Goal: Navigation & Orientation: Find specific page/section

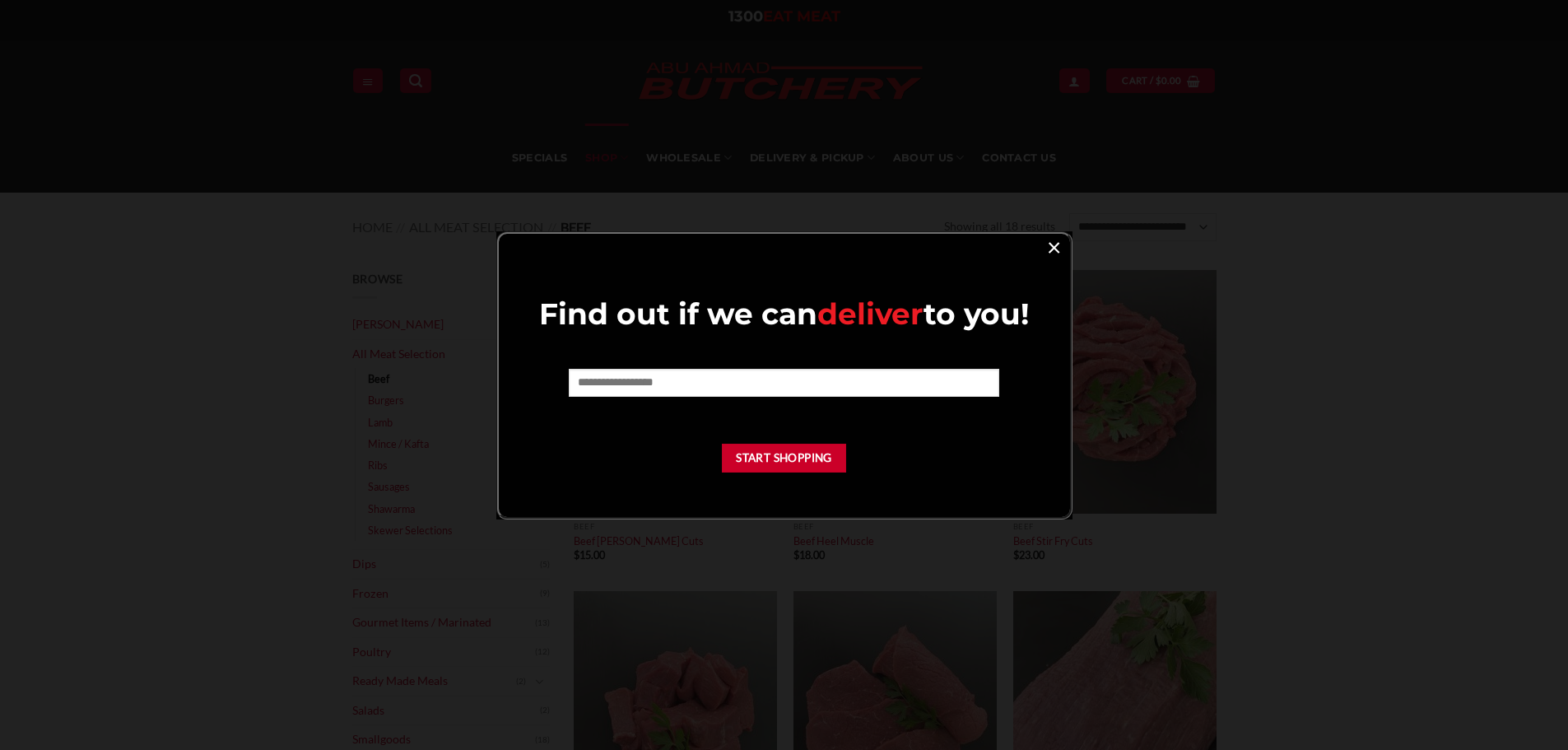
click at [1046, 249] on link "×" at bounding box center [1054, 246] width 24 height 22
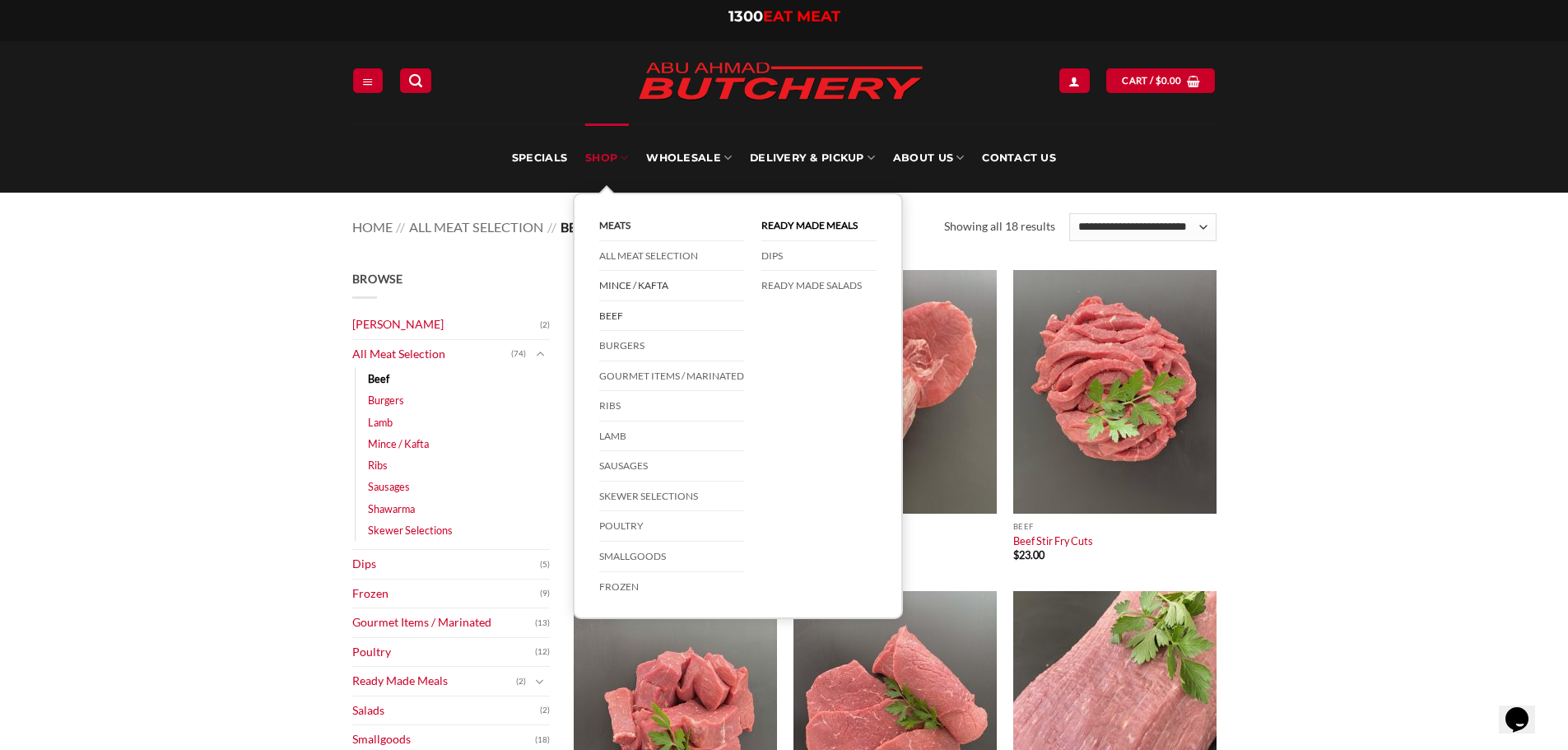
click at [642, 285] on link "Mince / Kafta" at bounding box center [671, 286] width 145 height 31
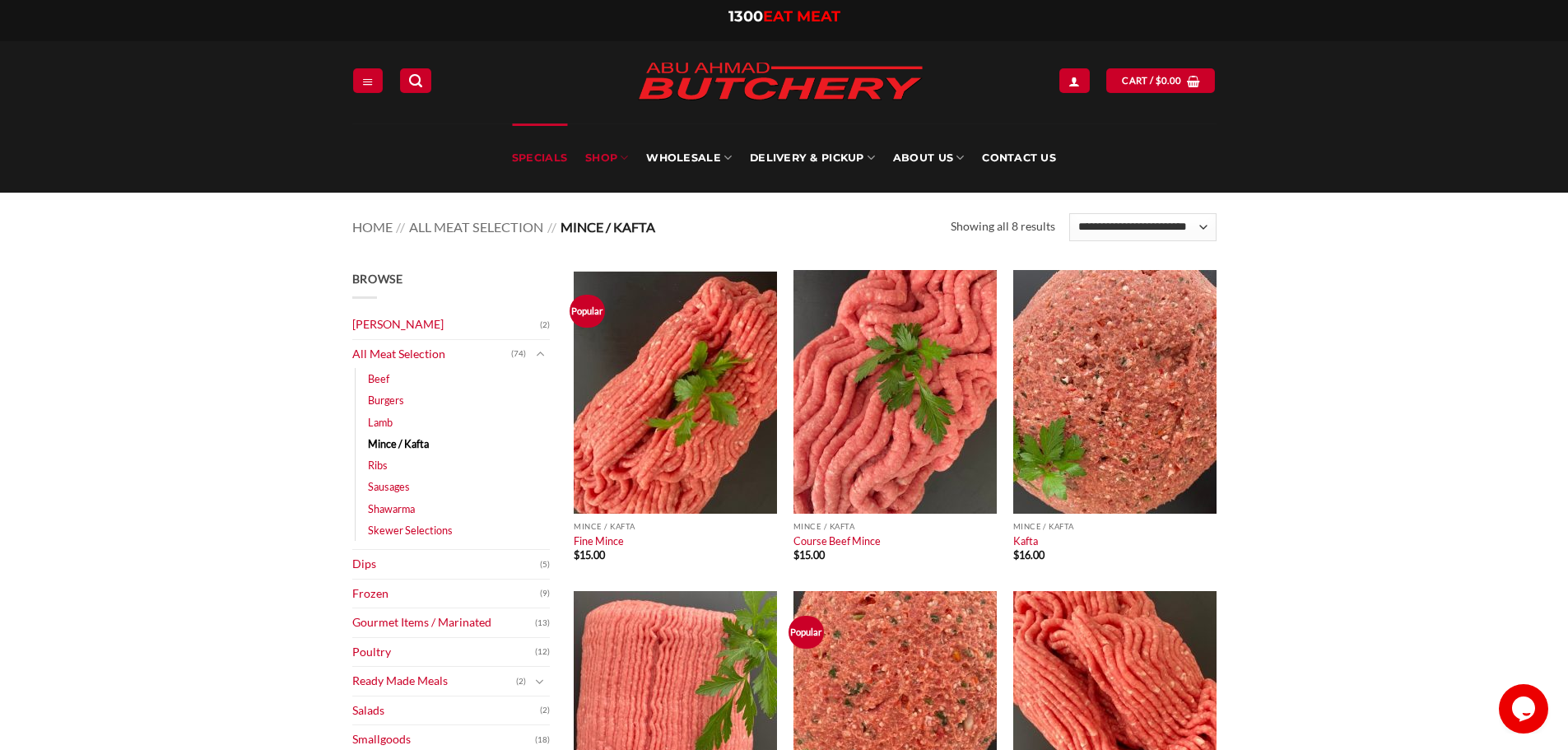
click at [555, 162] on link "Specials" at bounding box center [540, 159] width 56 height 69
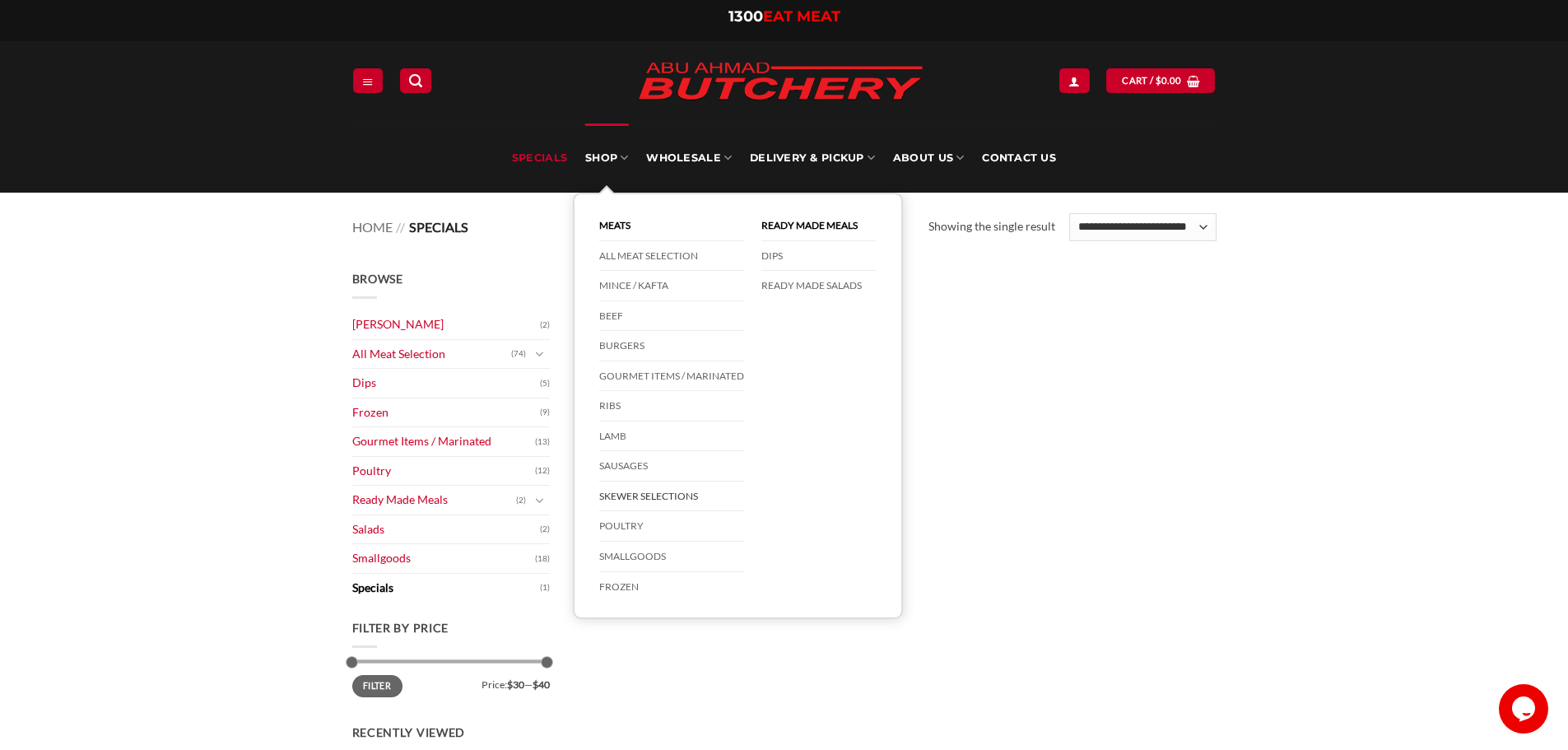
click at [666, 503] on link "Skewer Selections" at bounding box center [671, 497] width 145 height 31
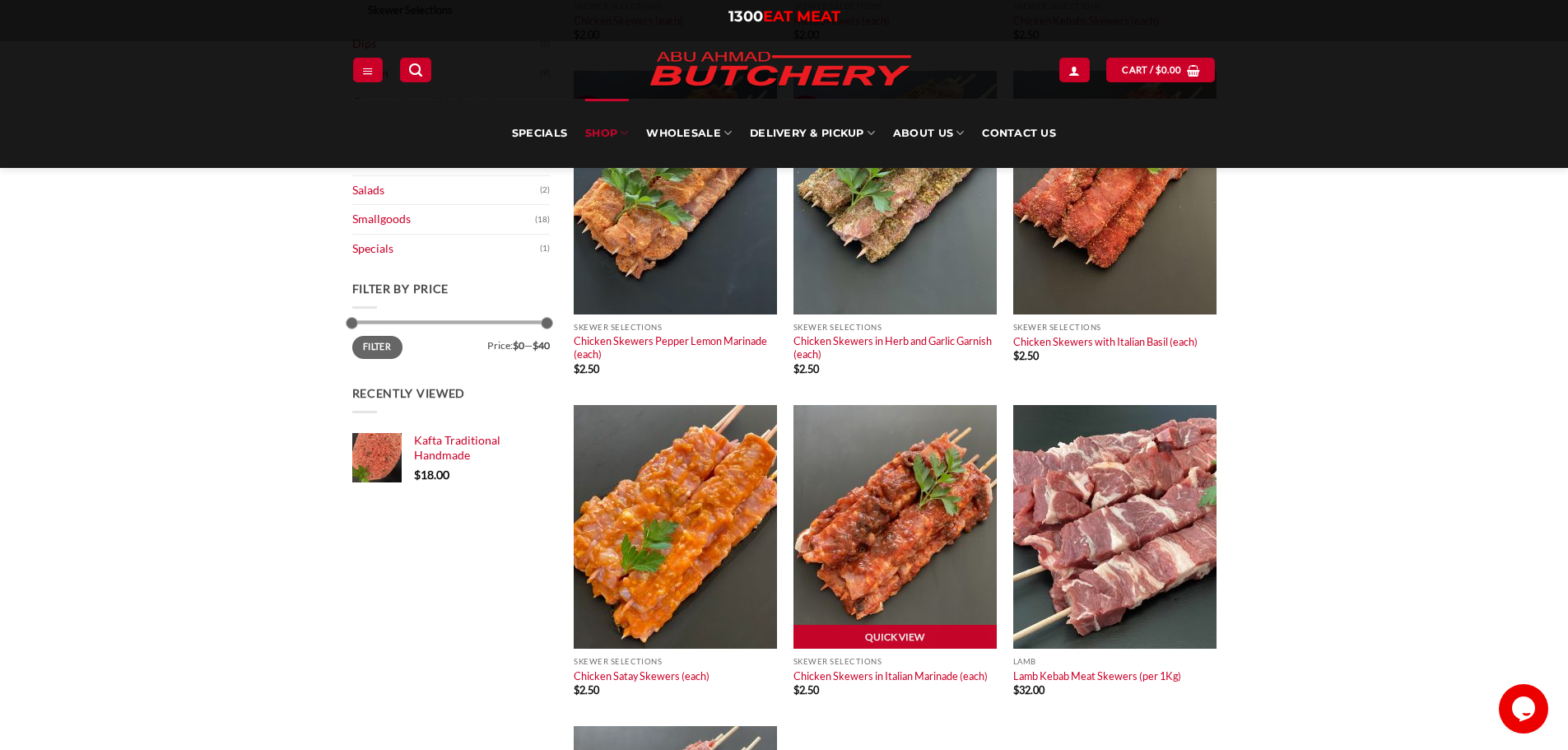
scroll to position [494, 0]
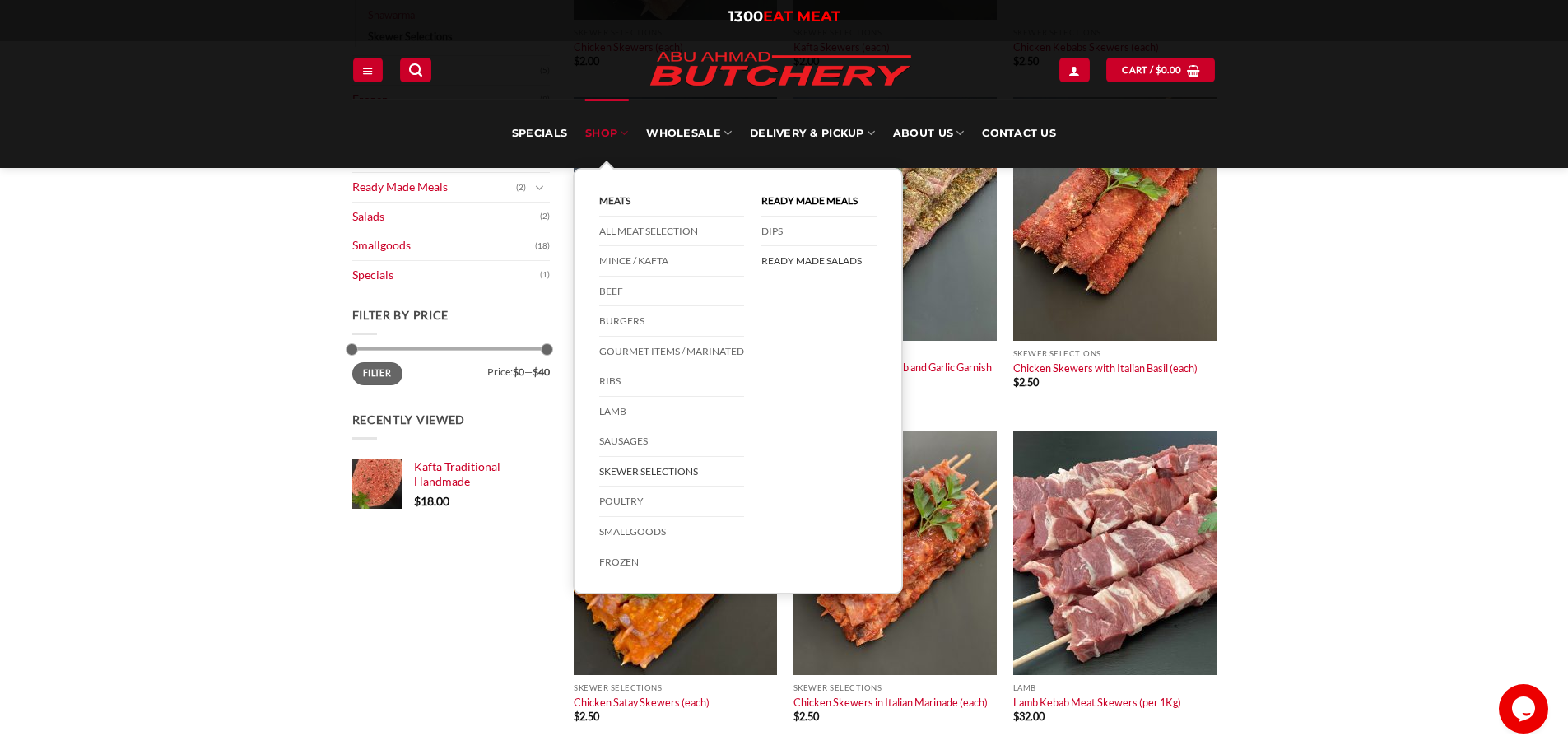
click at [831, 259] on link "Ready Made Salads" at bounding box center [819, 261] width 115 height 30
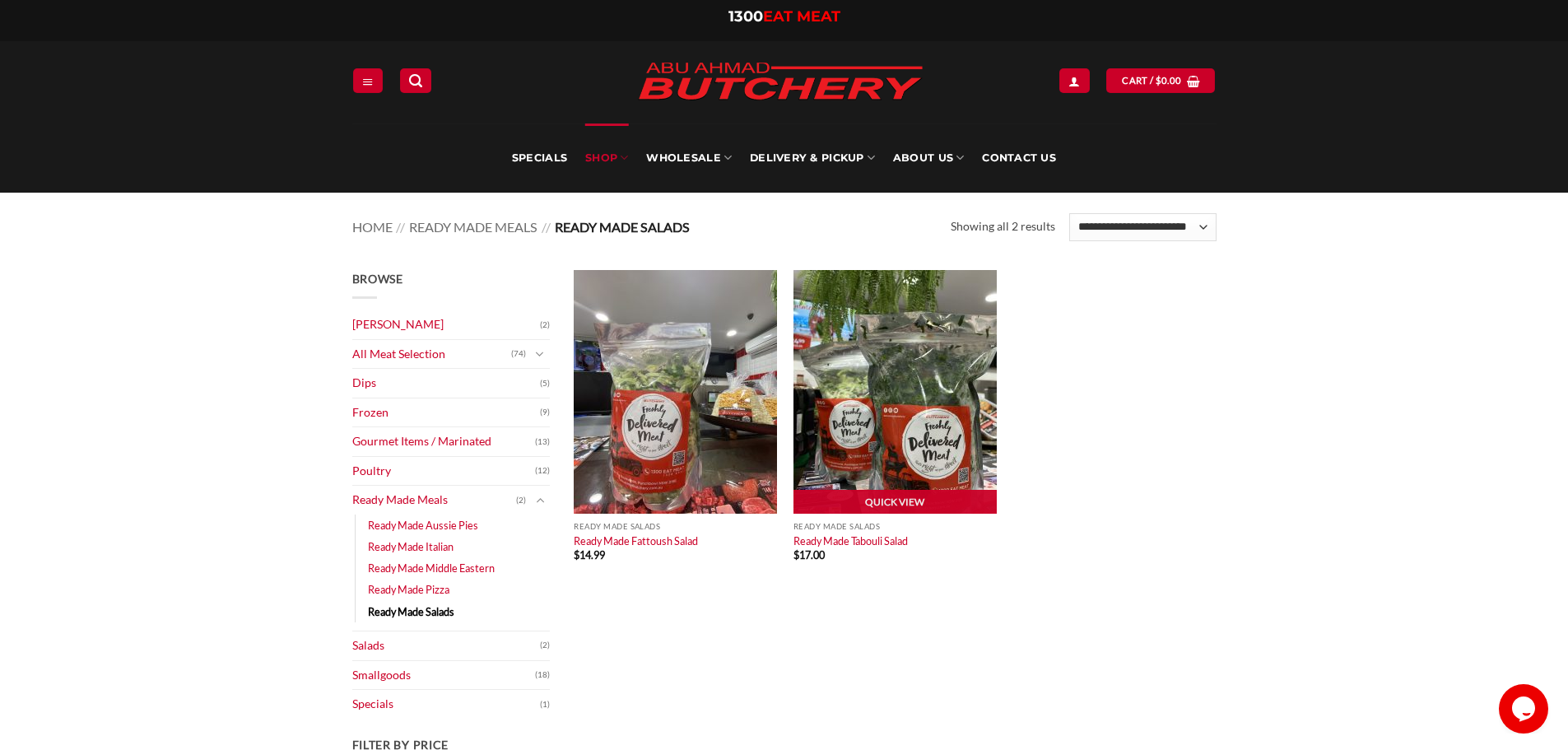
click at [902, 449] on img at bounding box center [895, 392] width 203 height 244
click at [412, 78] on icon "Search" at bounding box center [416, 81] width 13 height 16
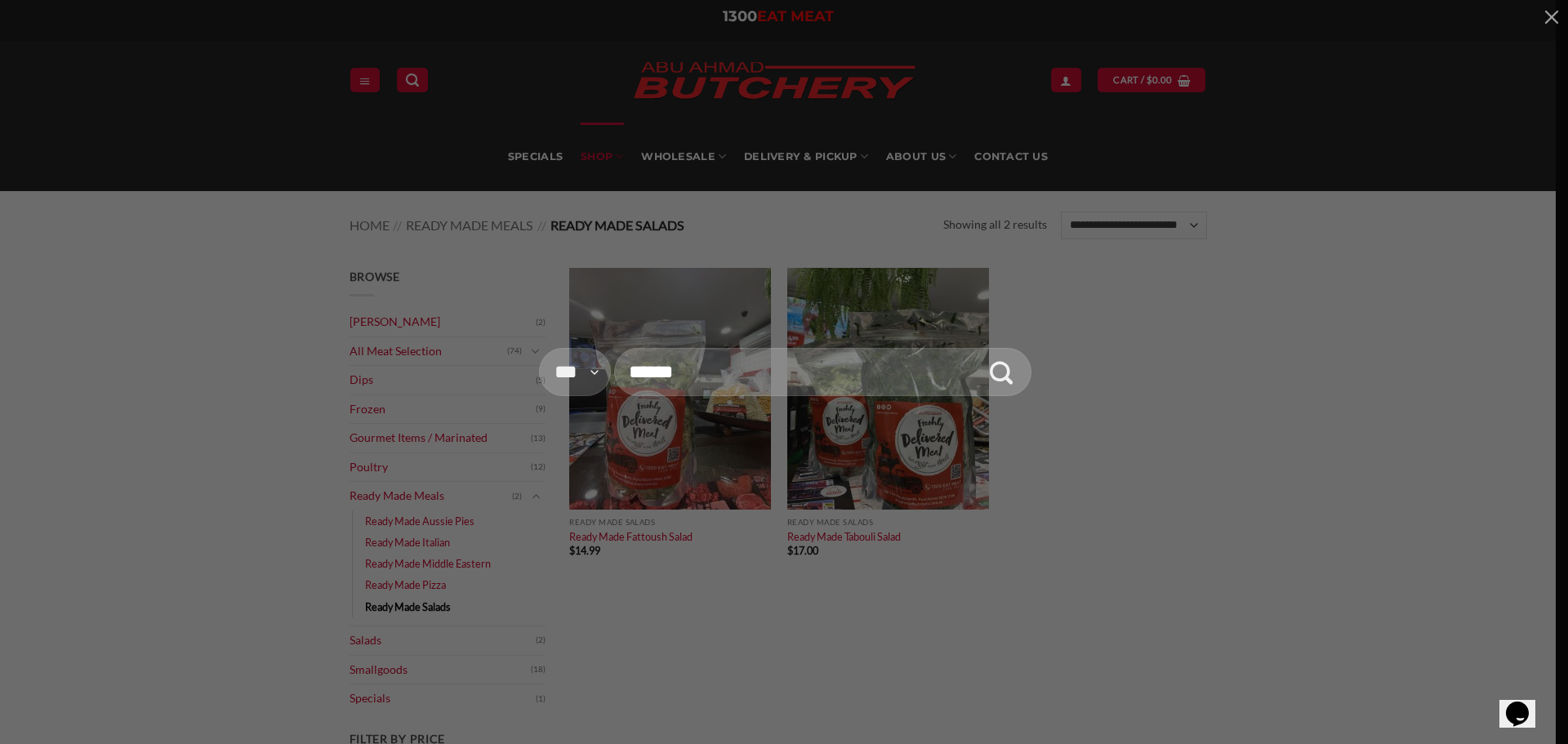
click at [785, 377] on input "Search for:" at bounding box center [822, 372] width 418 height 48
type input "*****"
click at [978, 348] on button "Submit" at bounding box center [1001, 372] width 48 height 48
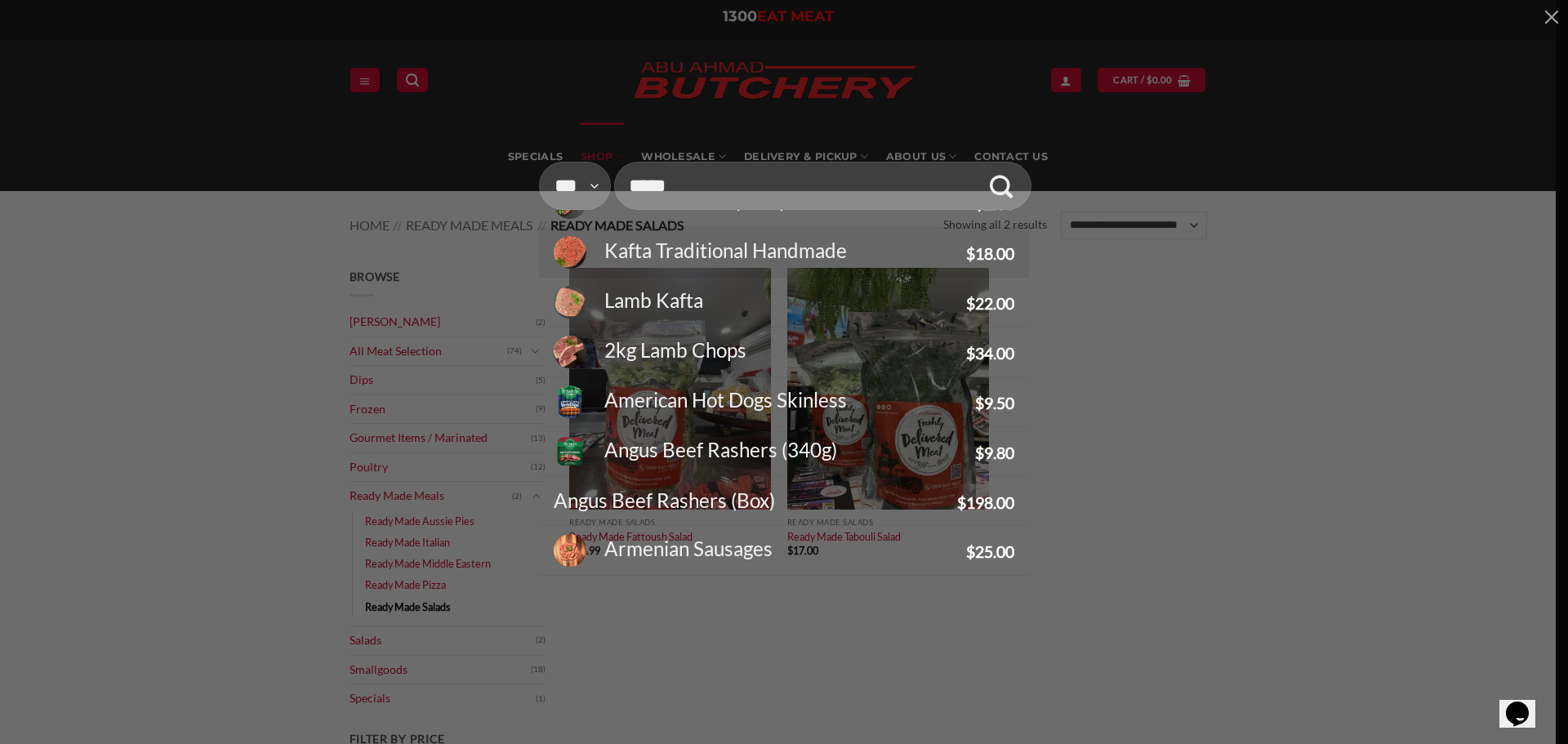
scroll to position [245, 0]
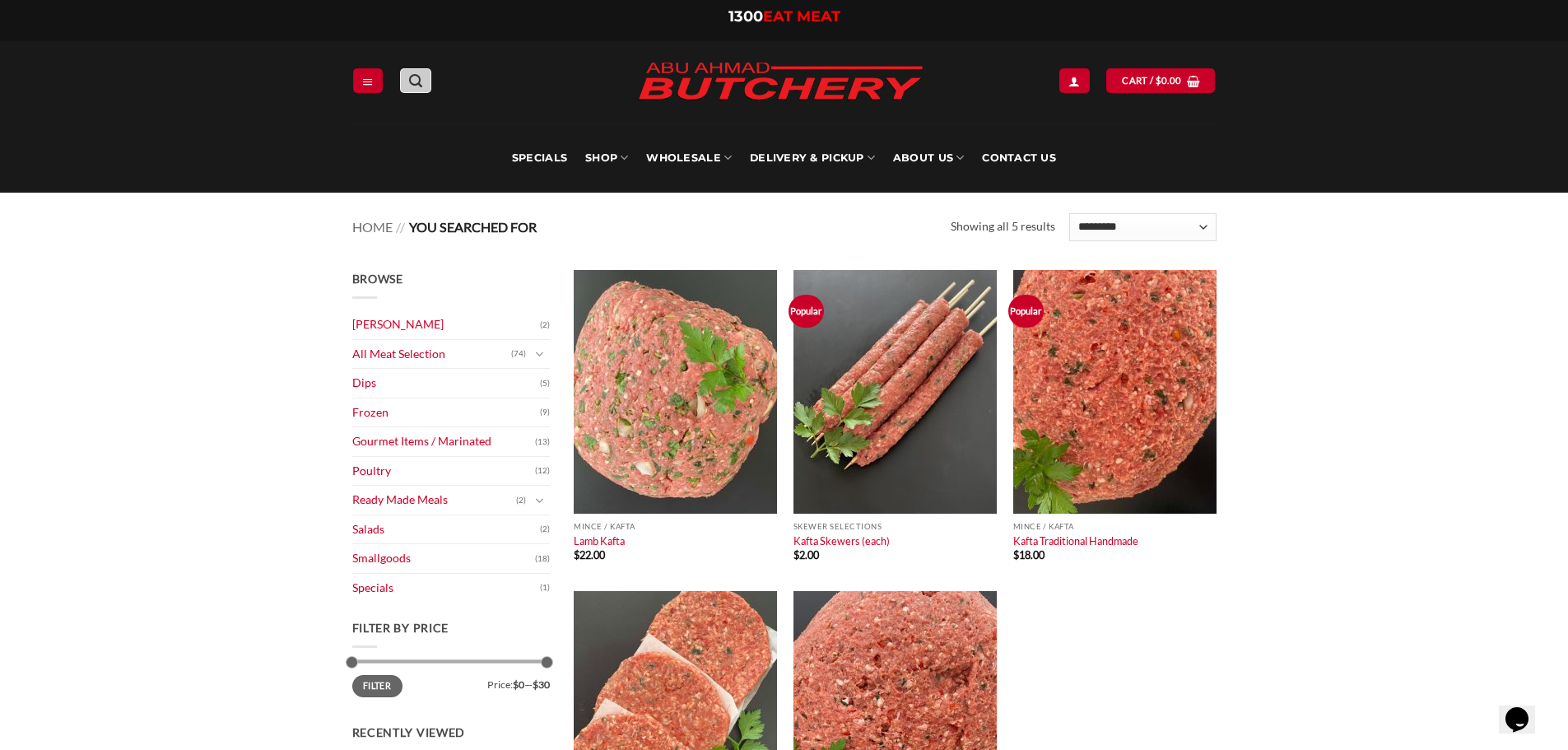
click at [420, 81] on icon "Search" at bounding box center [416, 81] width 13 height 16
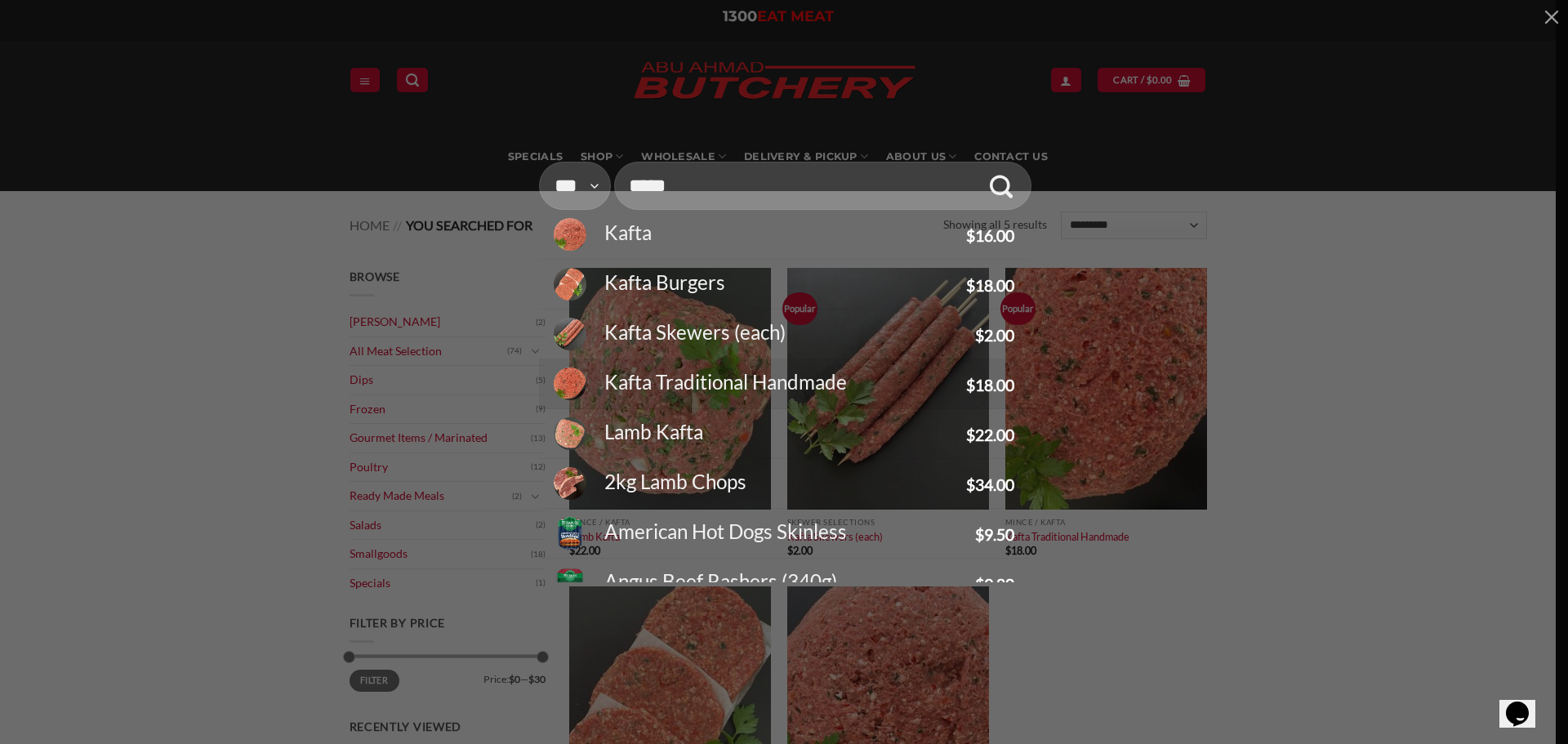
click at [737, 373] on div "Kafta Traditional Handmade" at bounding box center [778, 383] width 368 height 31
type input "**********"
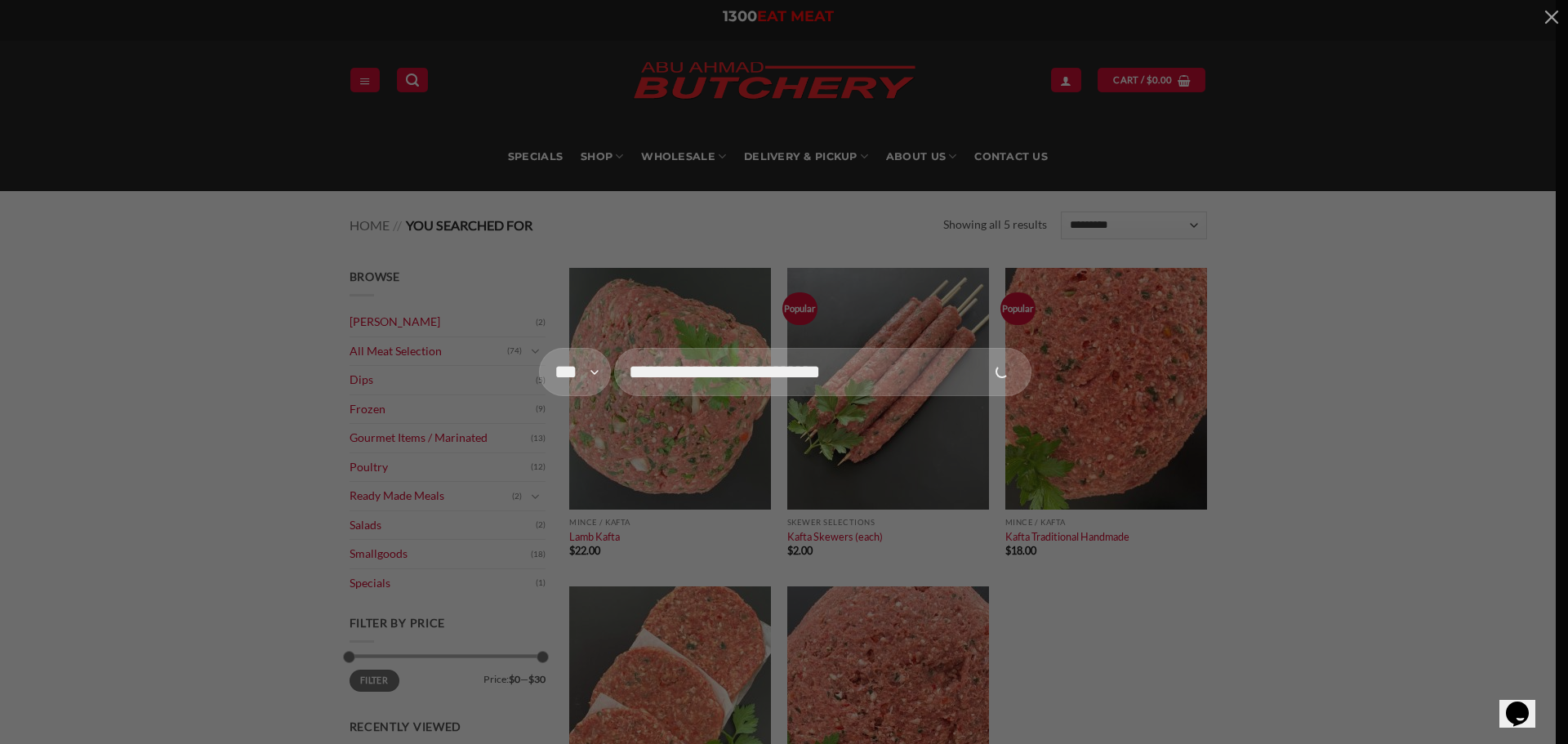
click at [737, 373] on input "**********" at bounding box center [822, 372] width 418 height 48
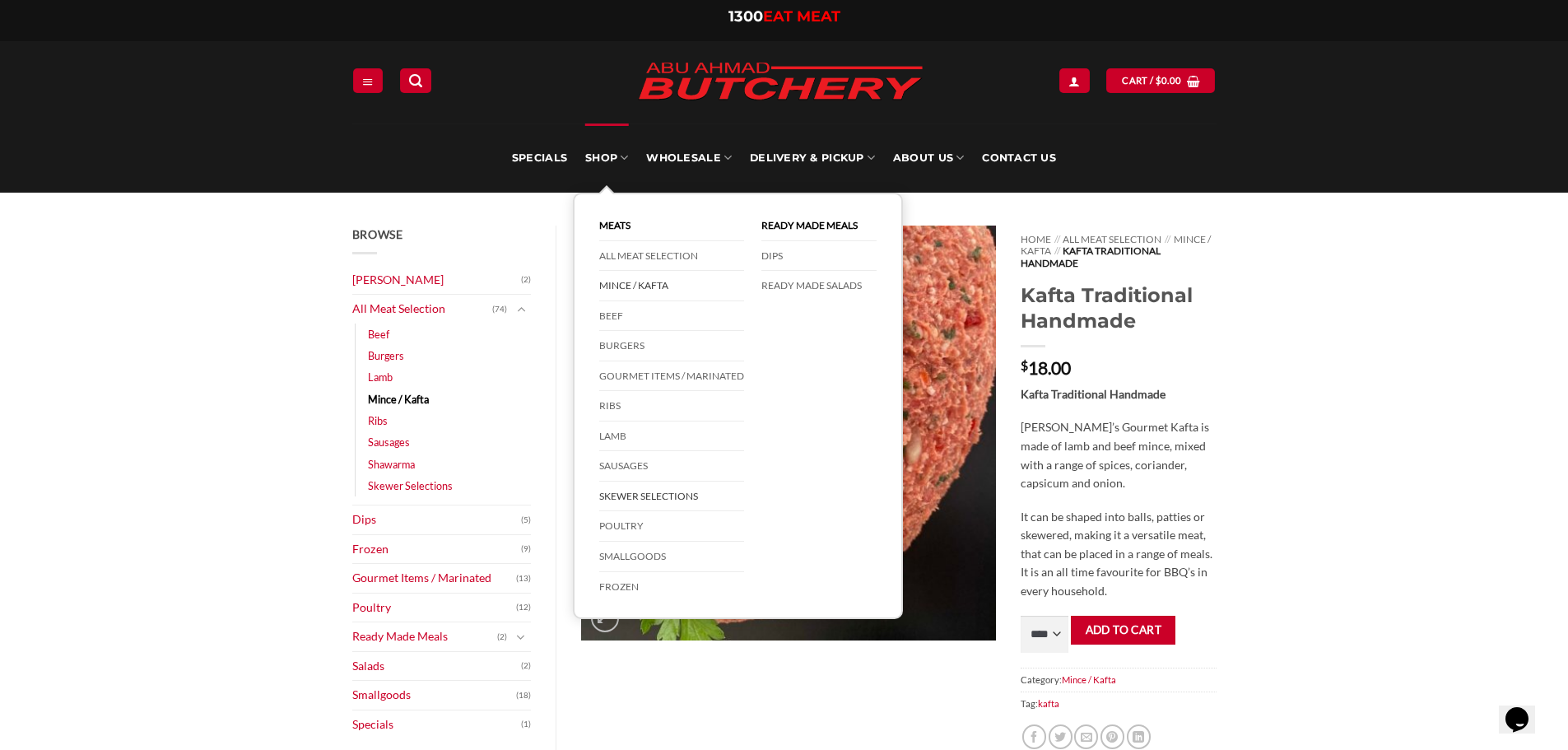
click at [641, 498] on link "Skewer Selections" at bounding box center [671, 497] width 145 height 31
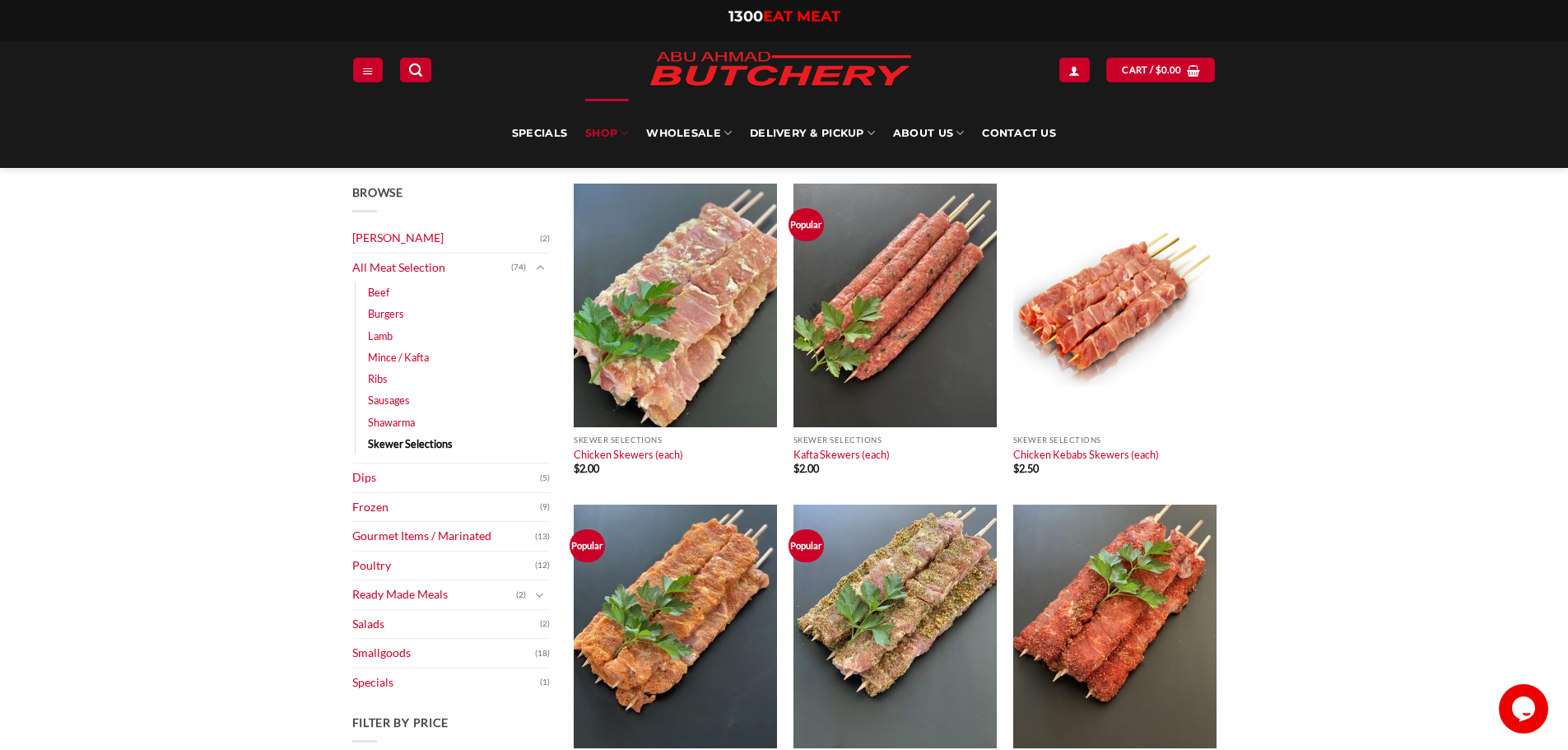
scroll to position [69, 0]
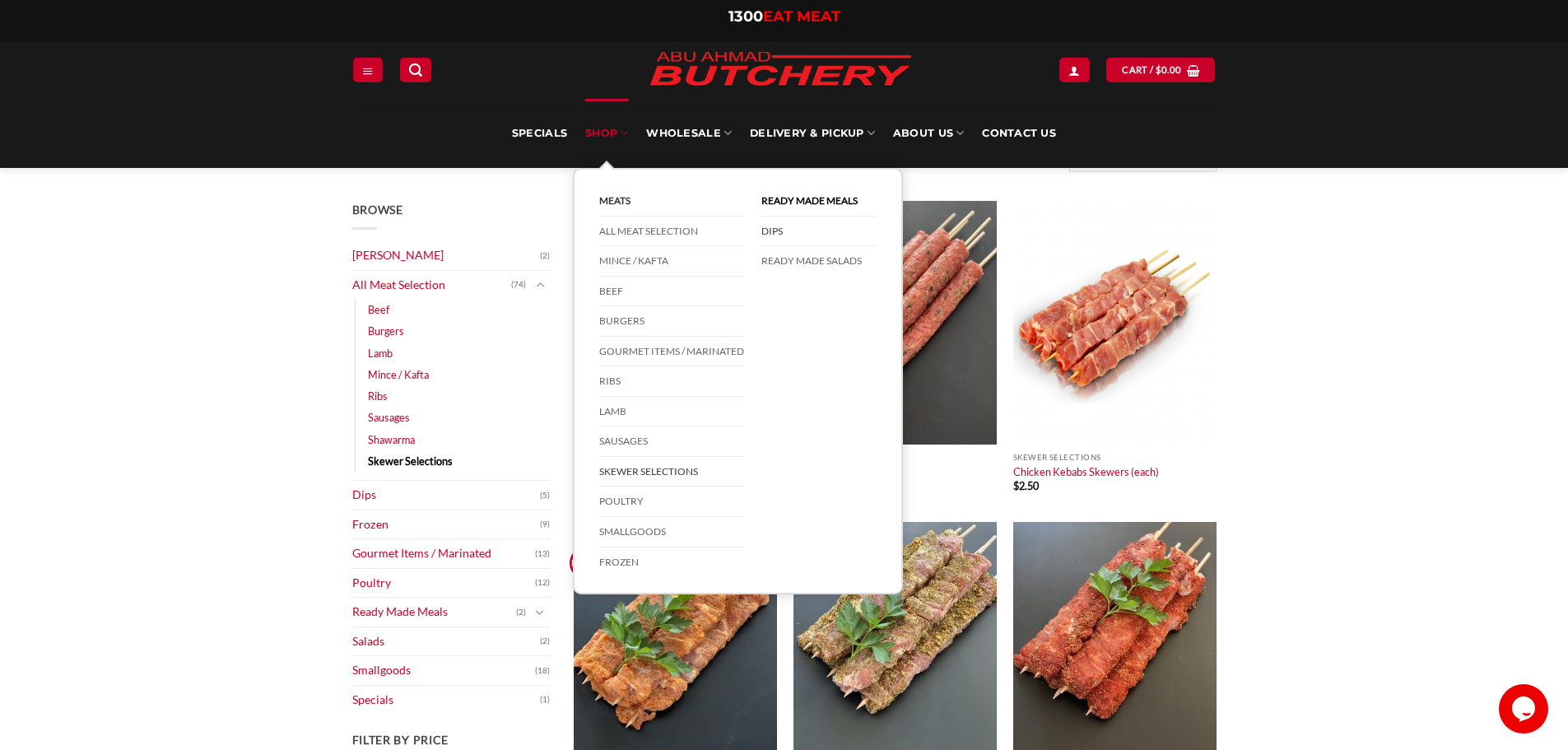
click at [781, 225] on link "DIPS" at bounding box center [819, 231] width 115 height 31
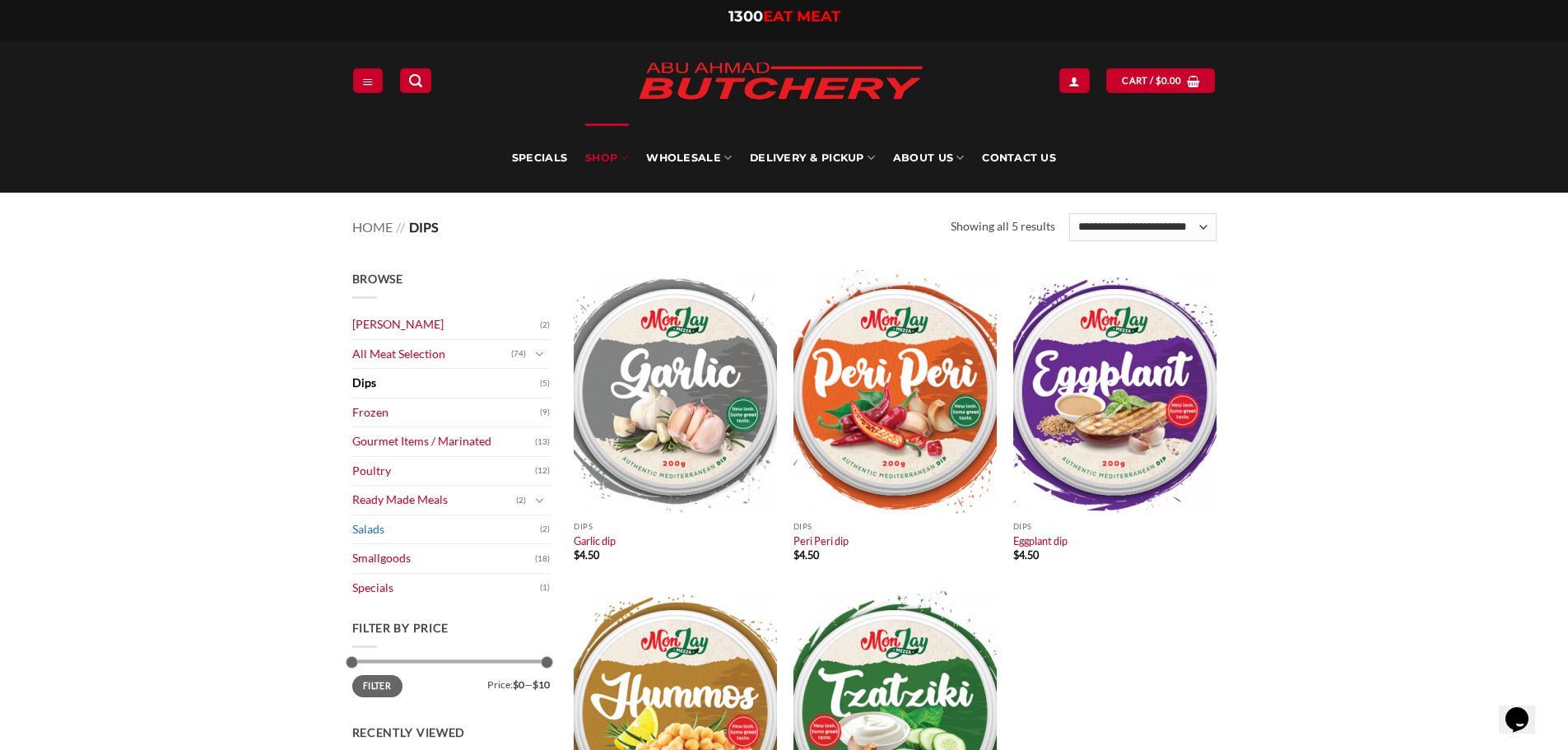
click at [378, 526] on link "Salads" at bounding box center [445, 530] width 187 height 29
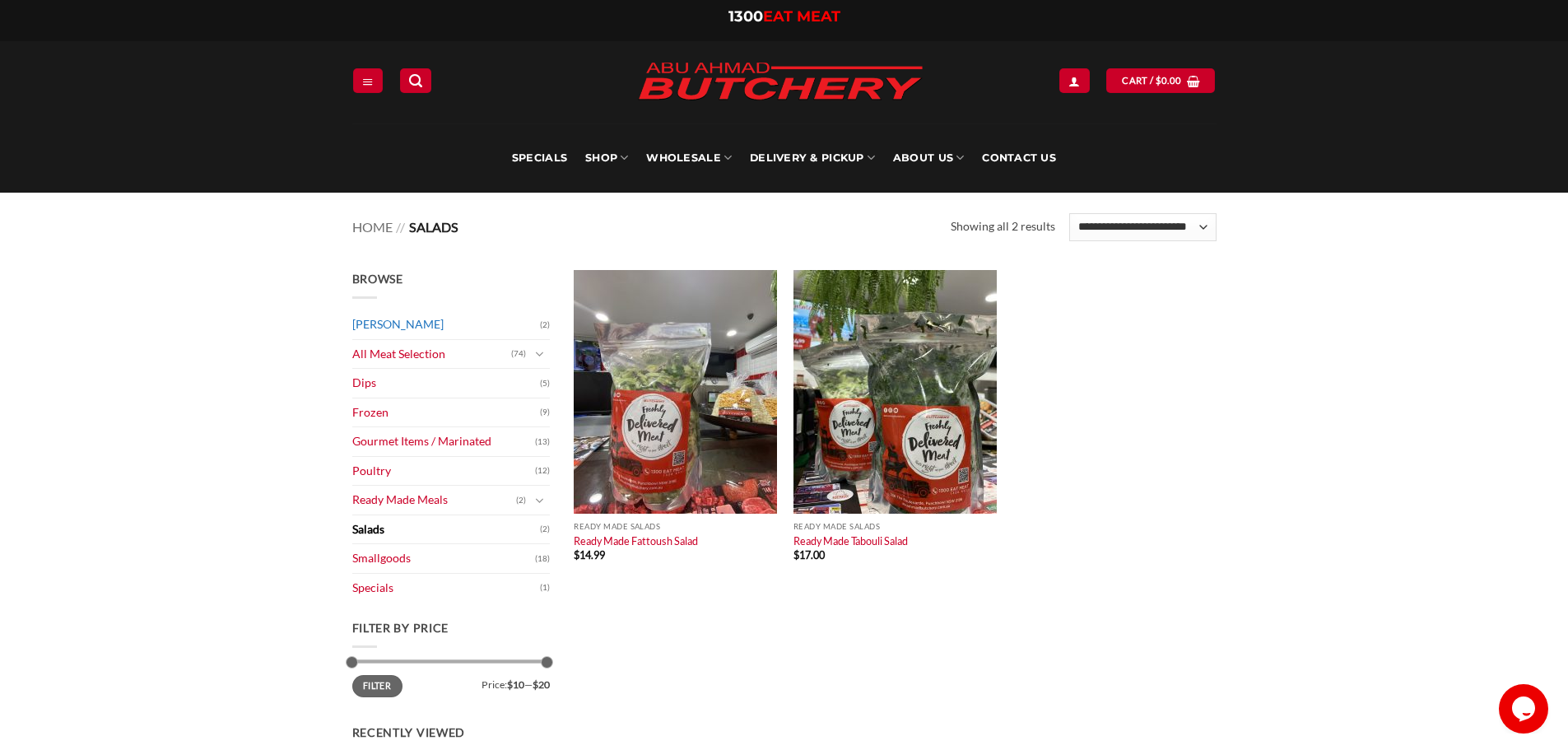
click at [446, 327] on link "[PERSON_NAME]" at bounding box center [445, 324] width 187 height 29
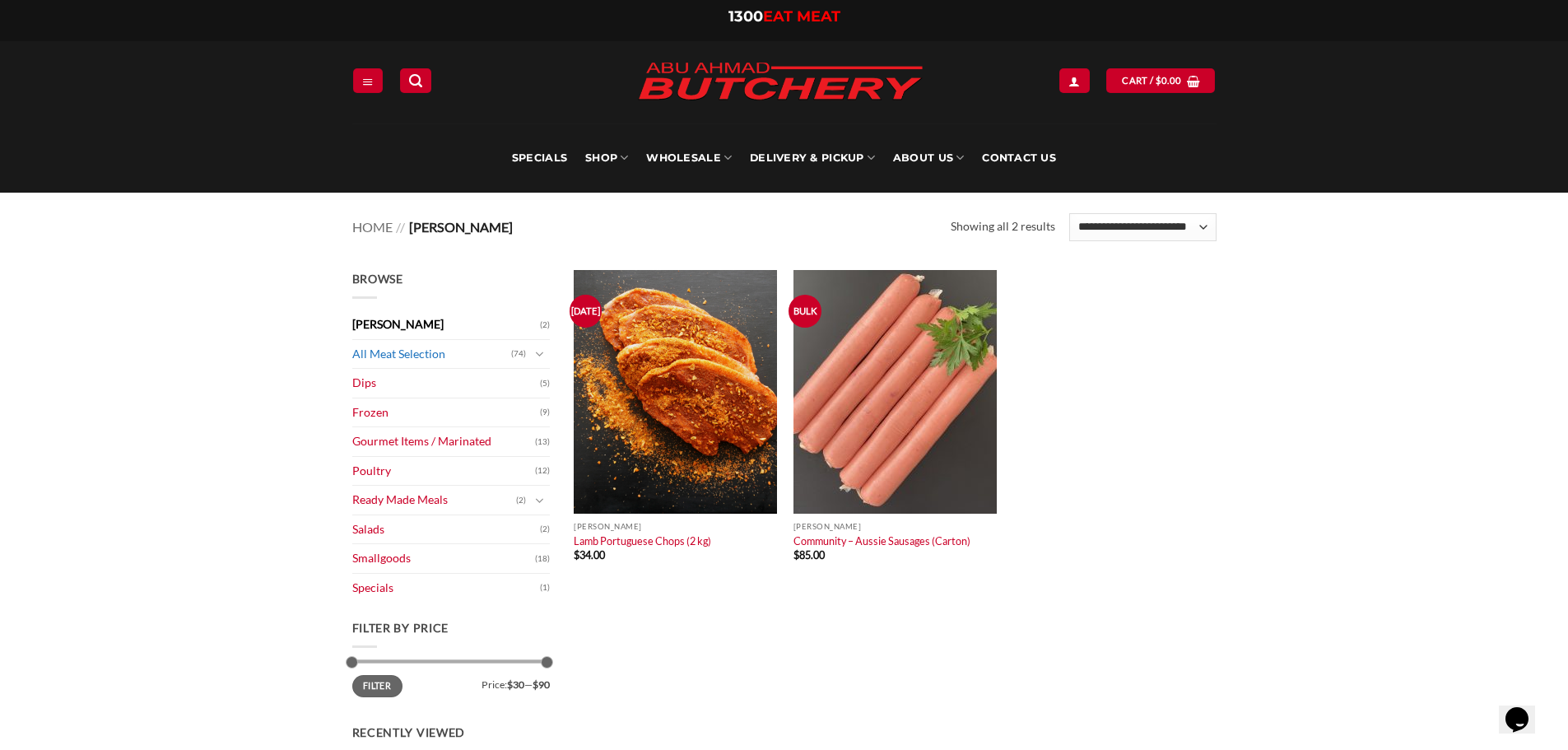
click at [436, 361] on link "All Meat Selection" at bounding box center [431, 354] width 159 height 29
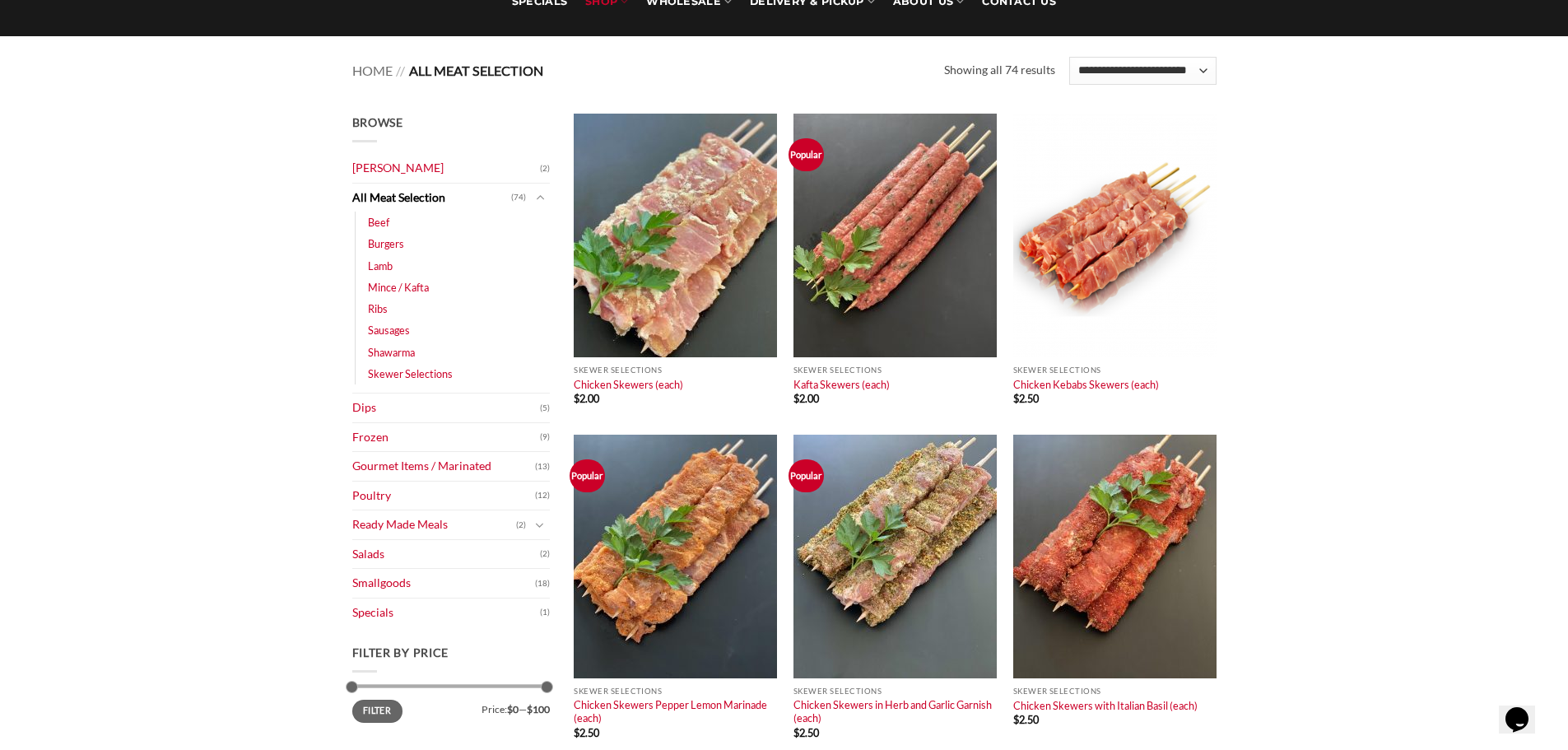
scroll to position [158, 0]
click at [422, 397] on link "Dips" at bounding box center [445, 407] width 187 height 29
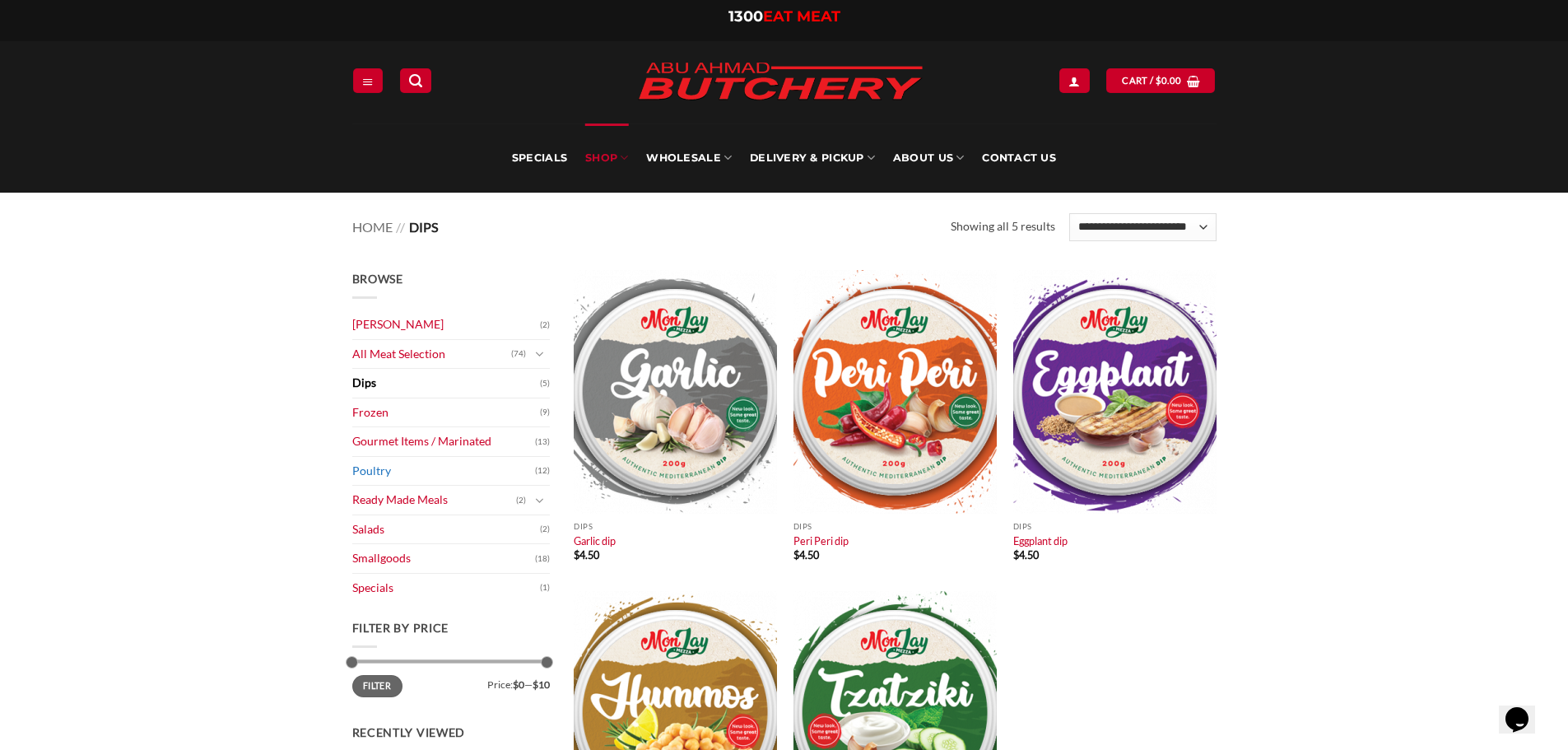
click at [395, 483] on link "Poultry" at bounding box center [443, 471] width 182 height 29
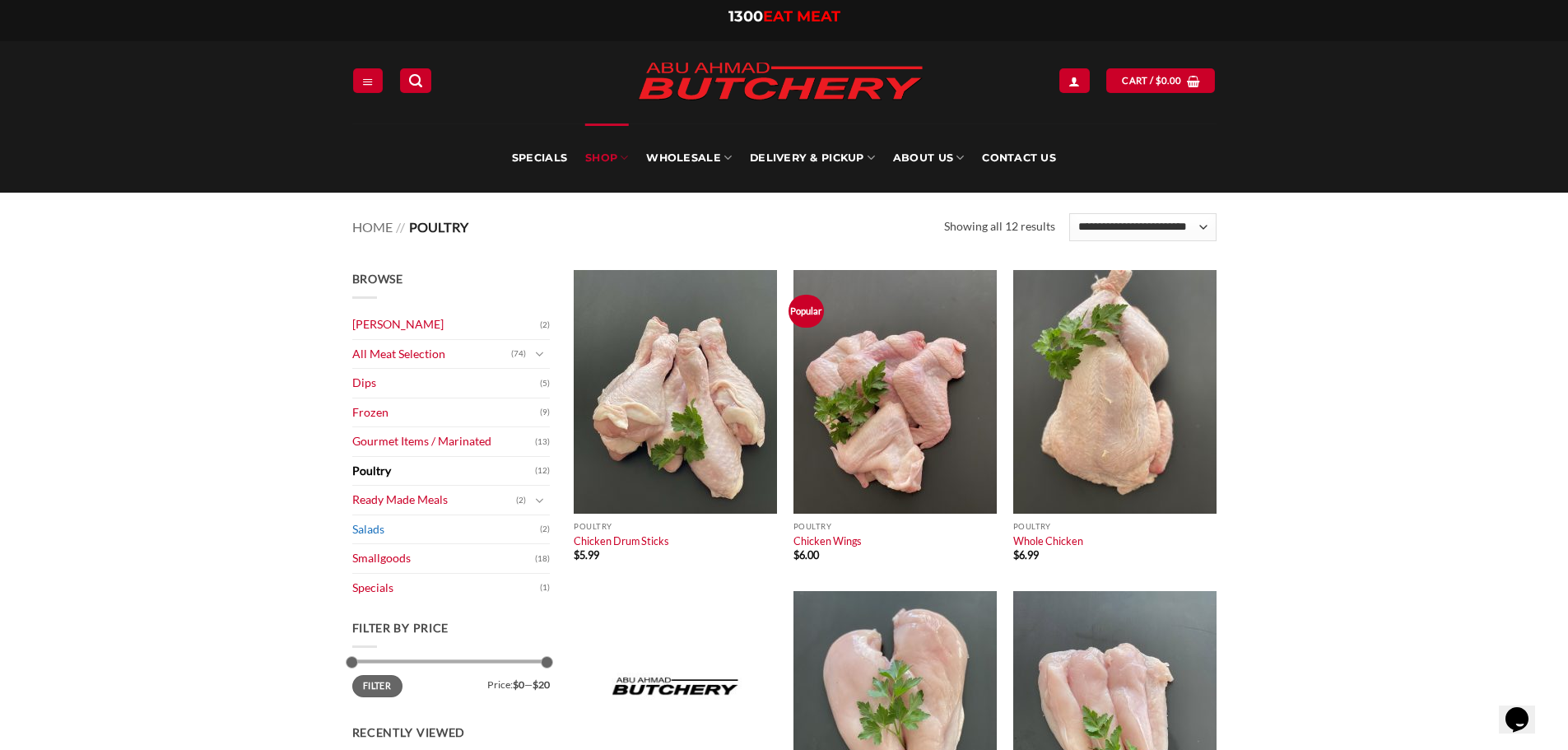
click at [425, 531] on link "Salads" at bounding box center [445, 530] width 187 height 29
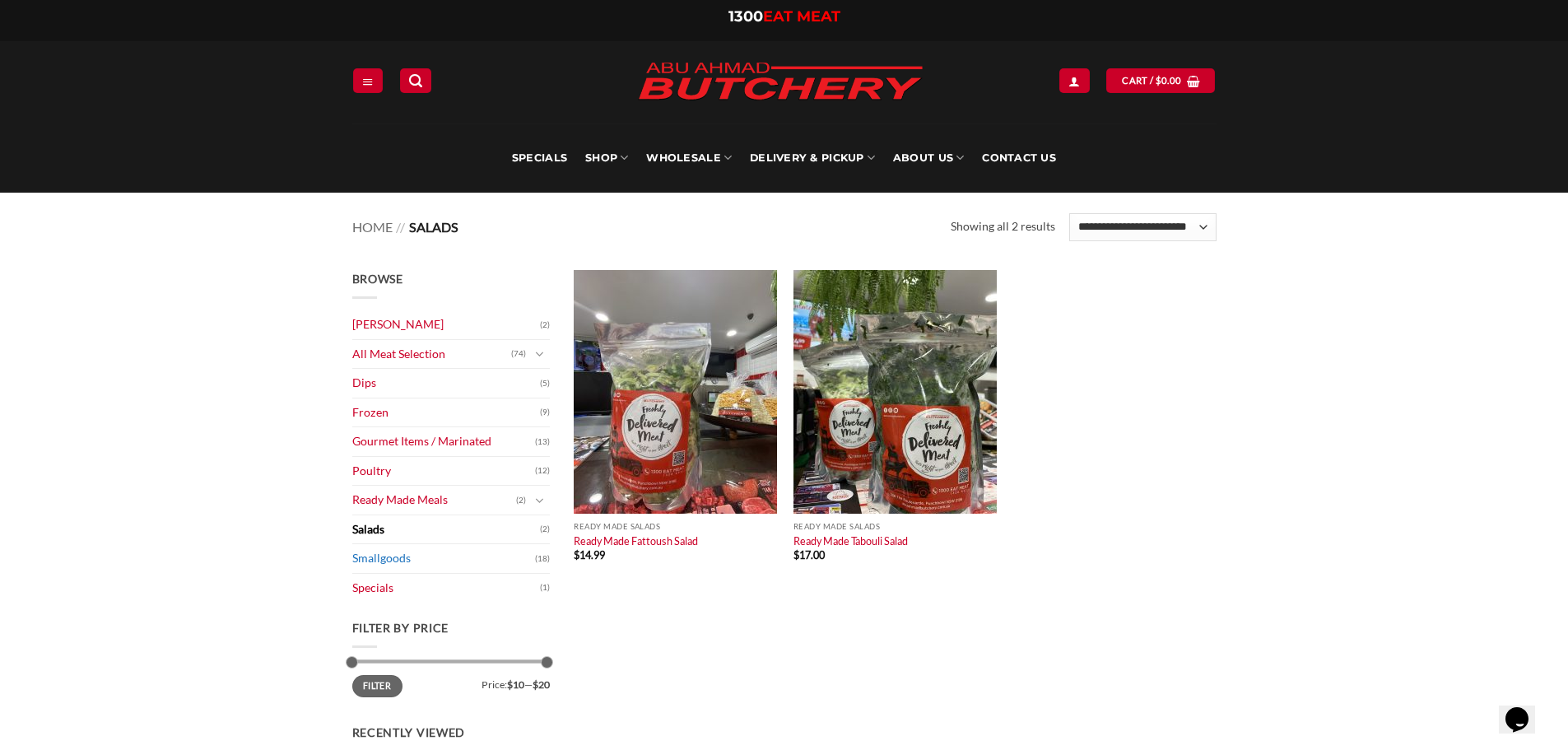
click at [420, 559] on link "Smallgoods" at bounding box center [443, 559] width 182 height 29
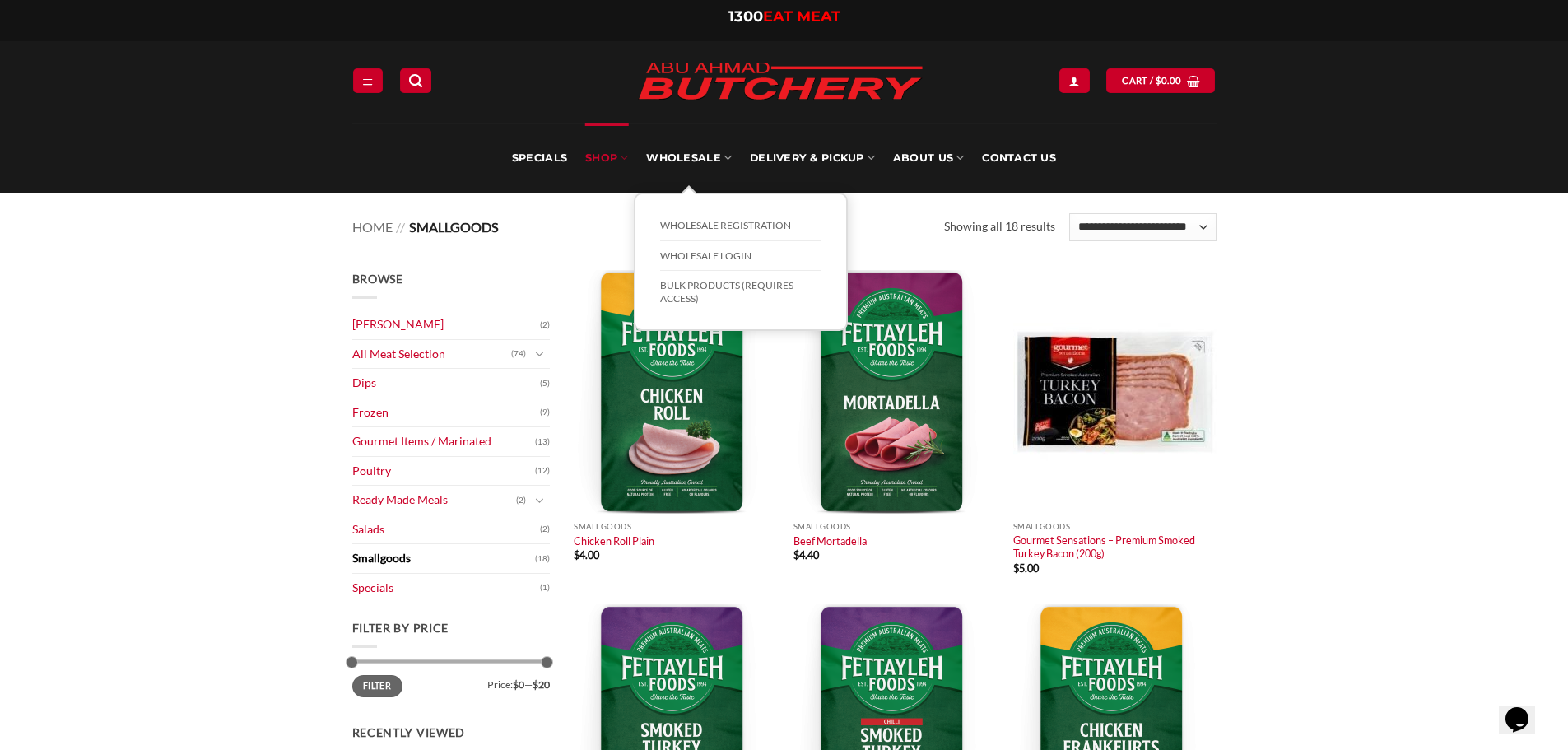
drag, startPoint x: 710, startPoint y: 160, endPoint x: 812, endPoint y: 109, distance: 114.0
click at [710, 160] on link "Wholesale" at bounding box center [689, 159] width 85 height 69
click at [722, 158] on link "Wholesale" at bounding box center [689, 159] width 85 height 69
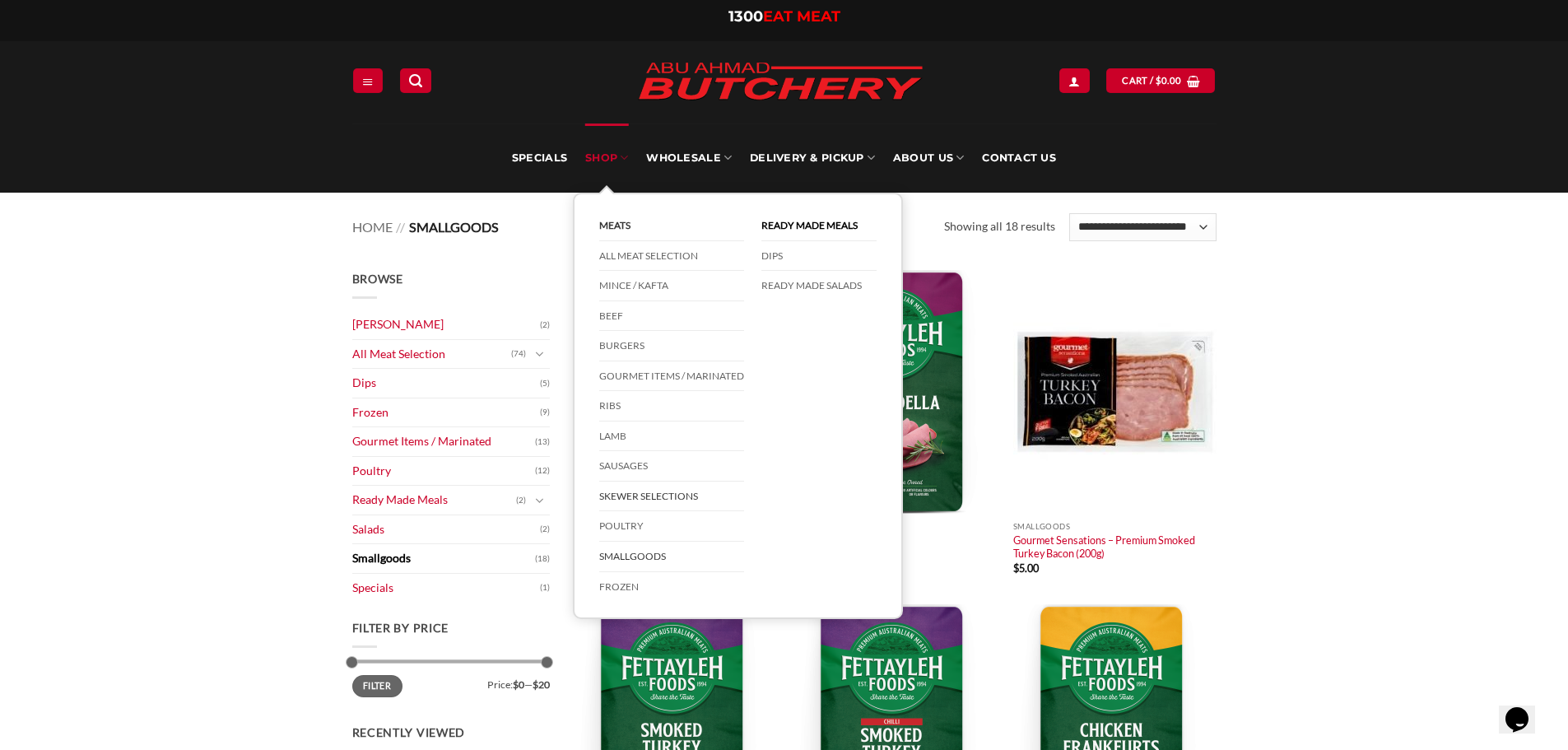
click at [643, 499] on link "Skewer Selections" at bounding box center [671, 497] width 145 height 31
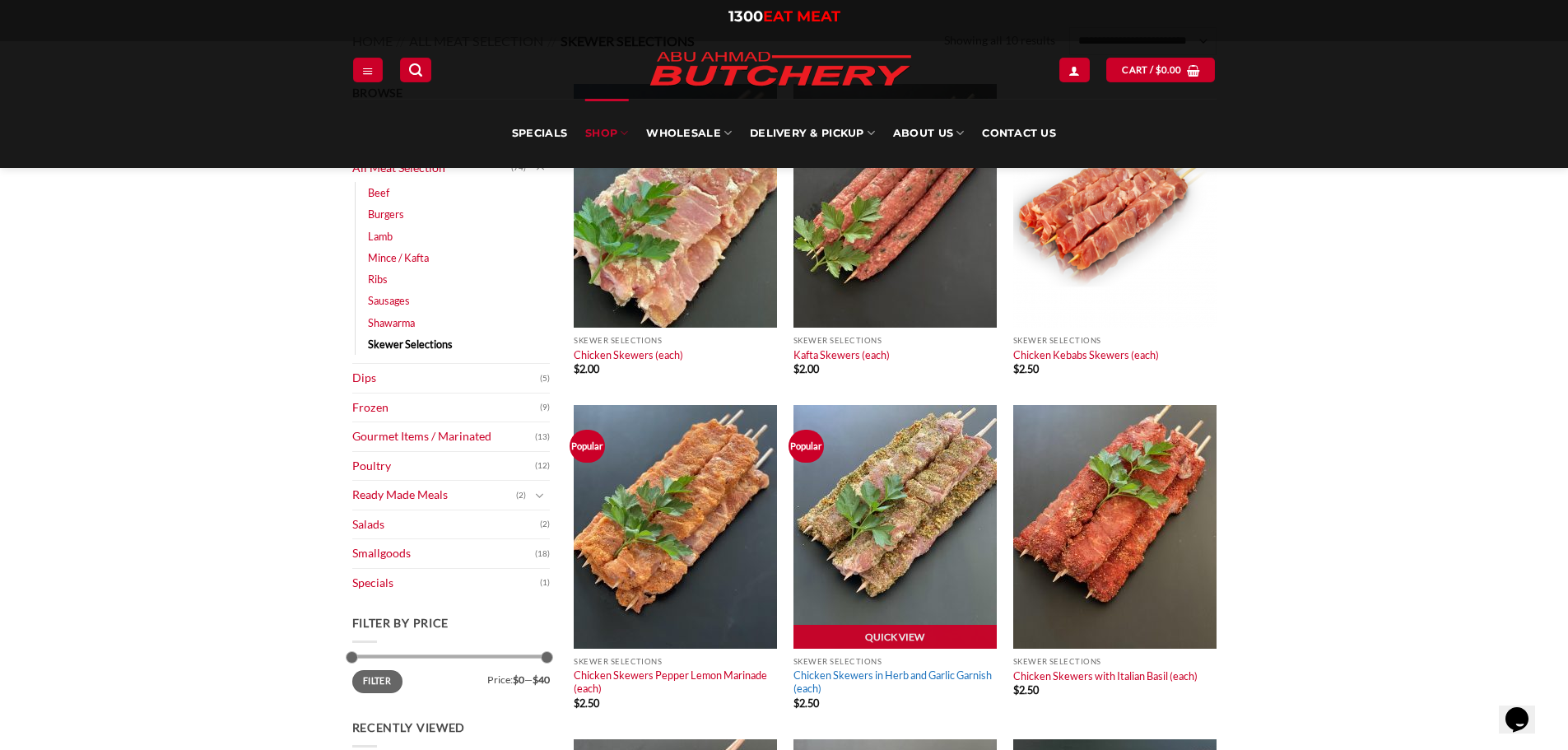
scroll to position [165, 0]
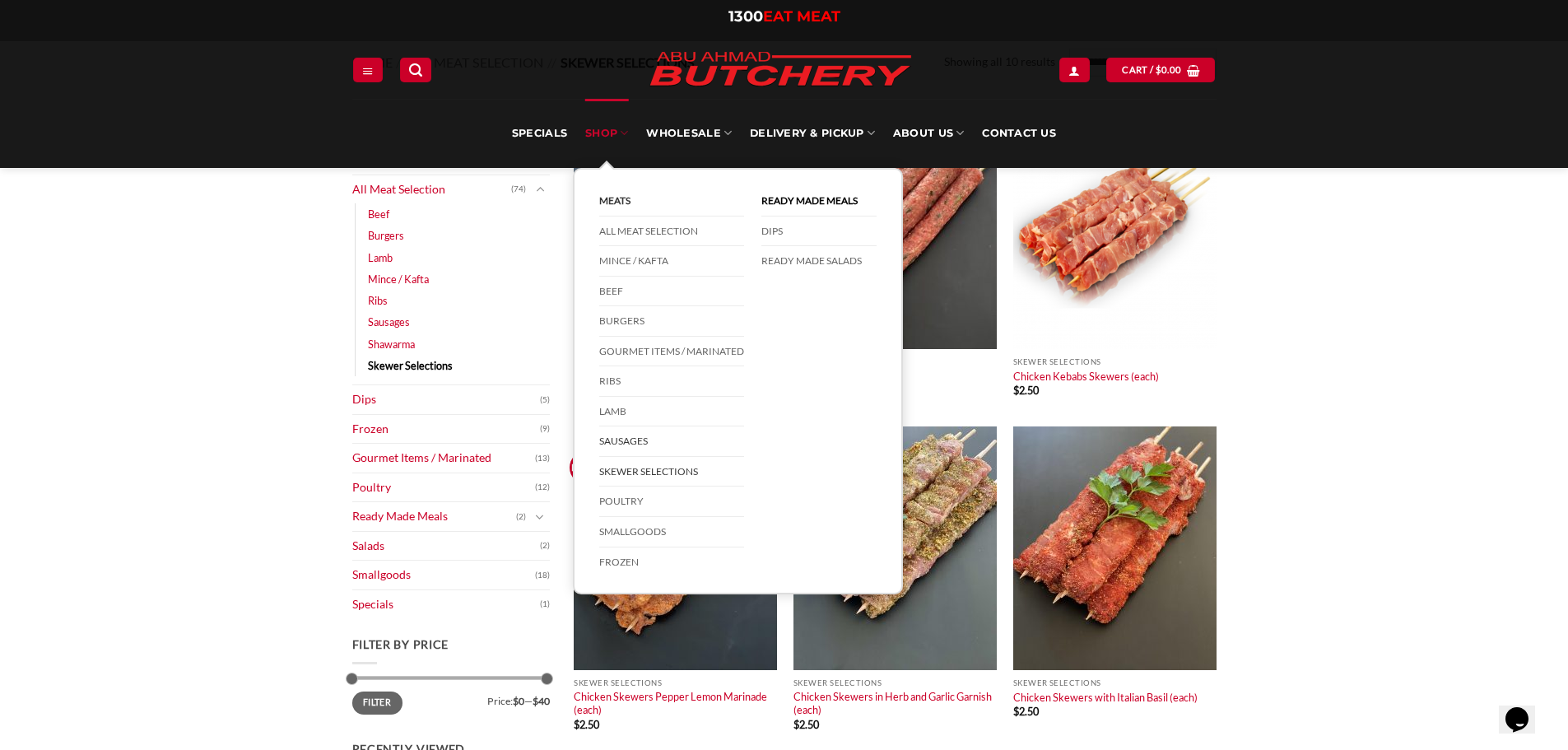
click at [639, 441] on link "Sausages" at bounding box center [671, 441] width 145 height 31
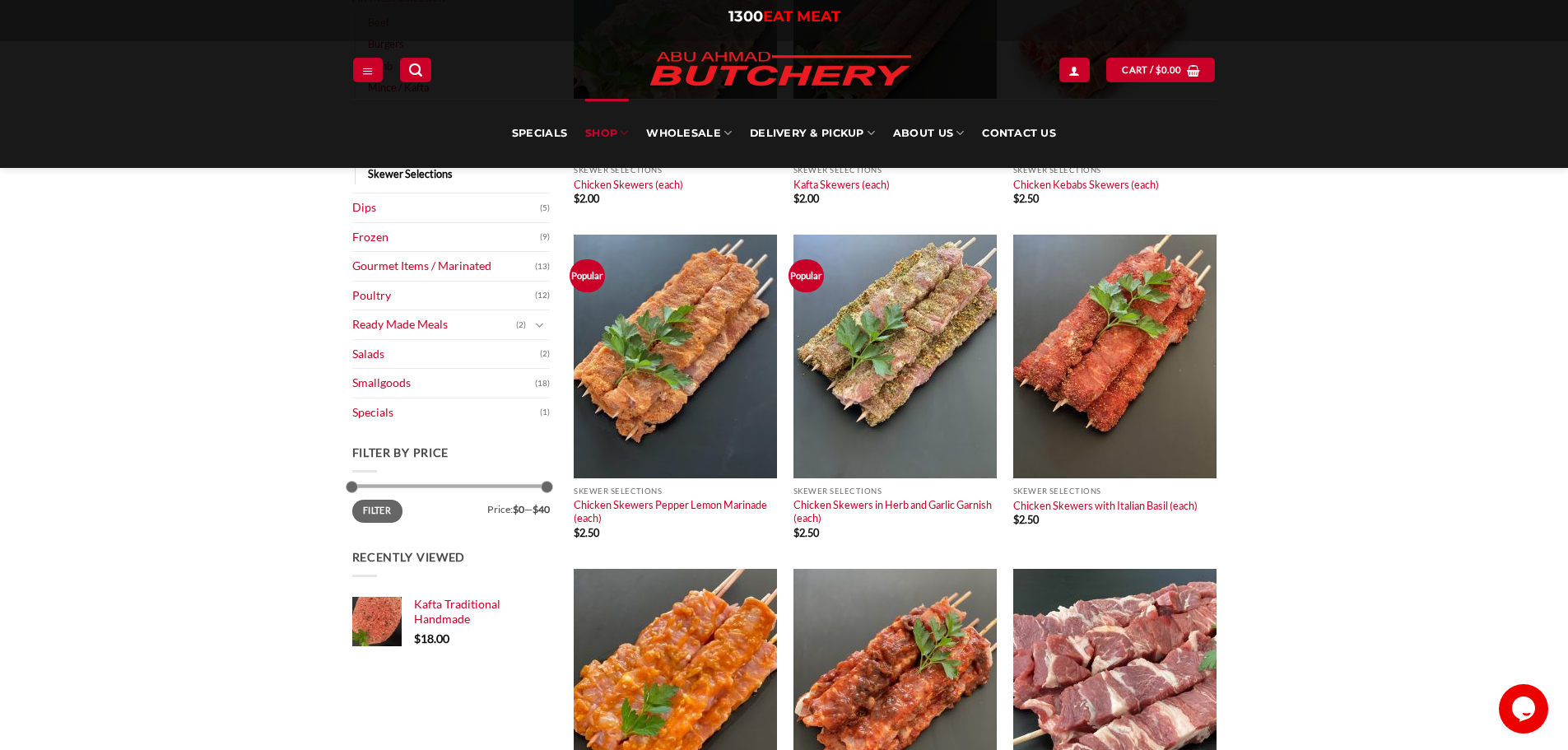
scroll to position [329, 0]
